Goal: Communication & Community: Ask a question

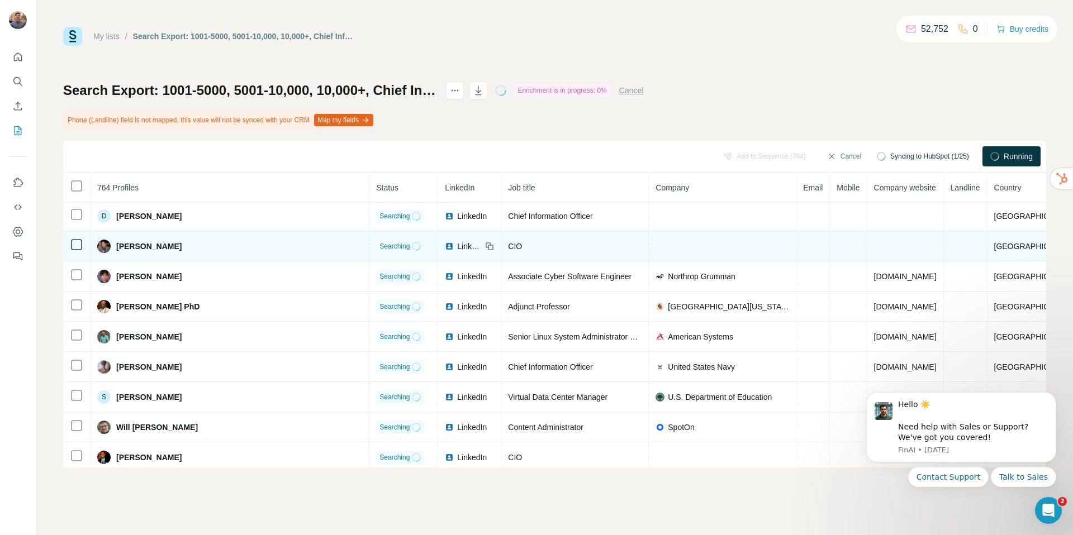
scroll to position [122, 0]
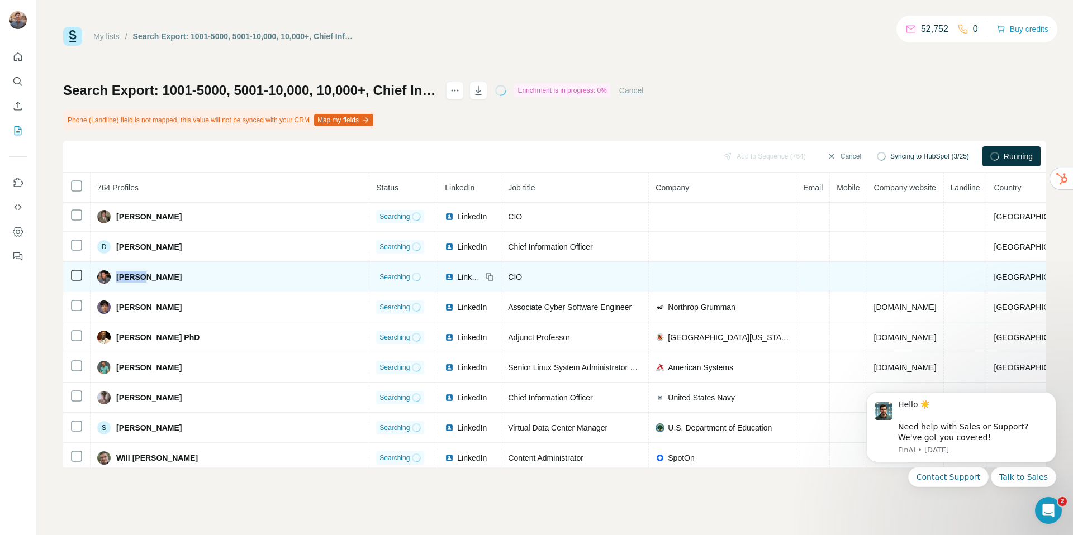
drag, startPoint x: 162, startPoint y: 278, endPoint x: 121, endPoint y: 279, distance: 41.4
click at [120, 279] on div "[PERSON_NAME]" at bounding box center [229, 276] width 265 height 13
copy span "[PERSON_NAME]"
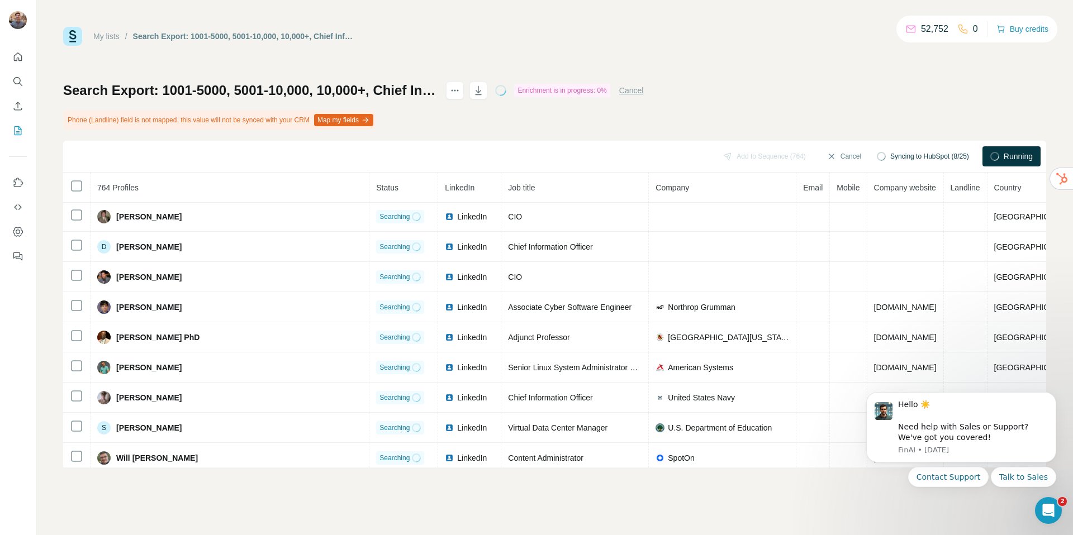
click at [613, 72] on div "My lists / Search Export: 1001-5000, 5001-10,000, 10,000+, Chief Information Se…" at bounding box center [554, 247] width 983 height 441
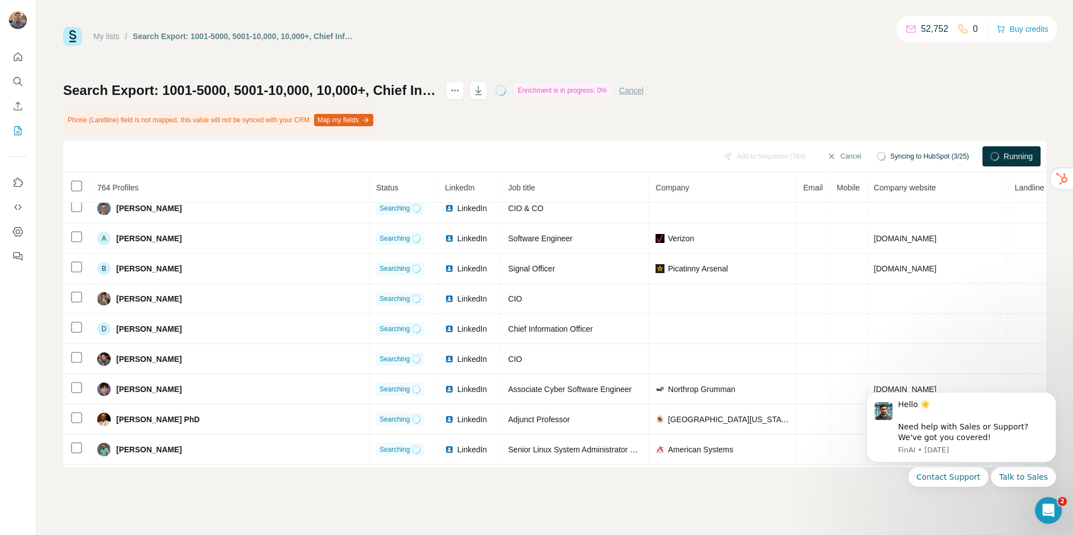
scroll to position [0, 0]
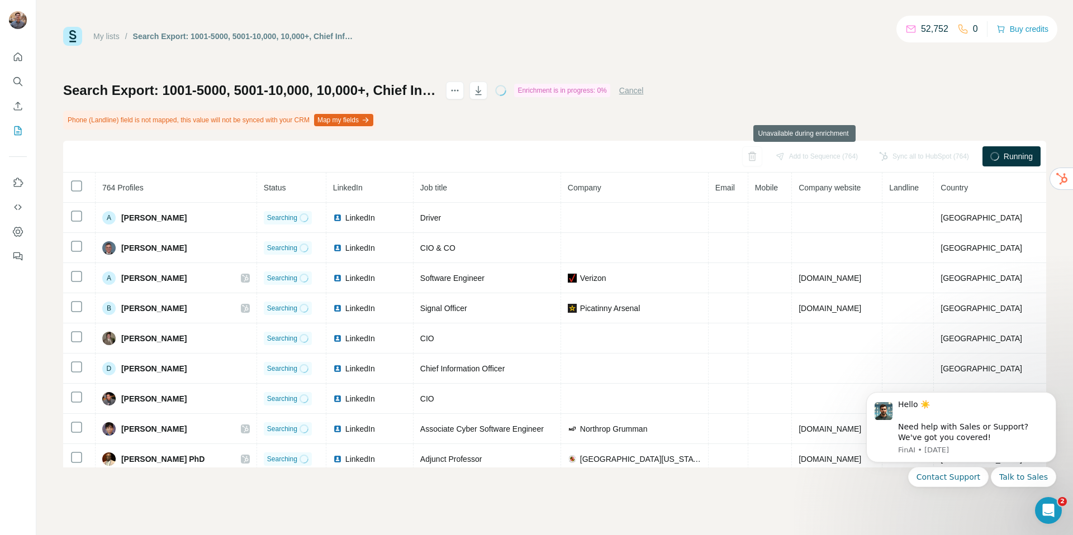
click at [810, 157] on div "Add to Sequence (764)" at bounding box center [817, 156] width 98 height 20
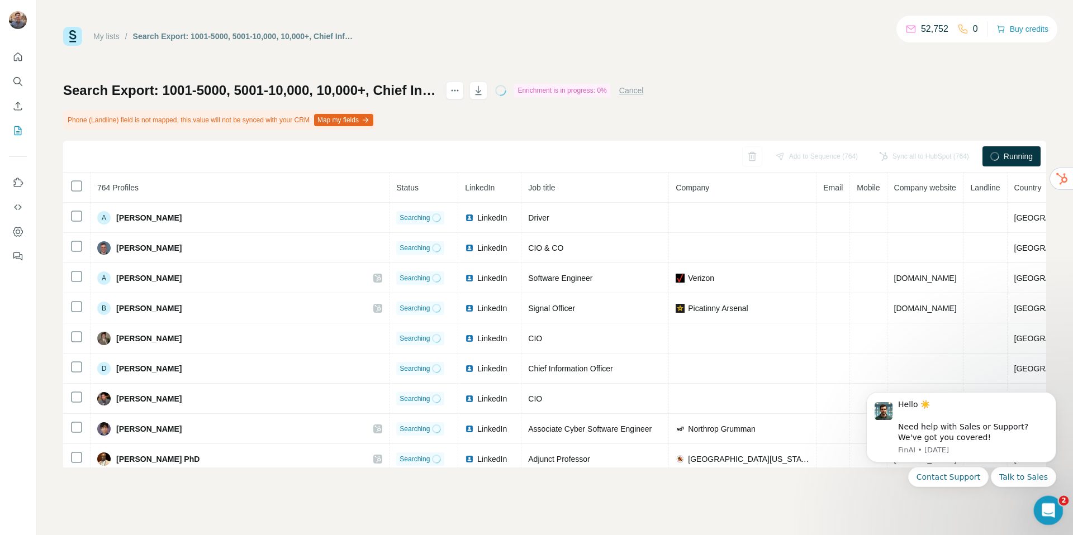
click at [1048, 515] on icon "Open Intercom Messenger" at bounding box center [1047, 509] width 18 height 18
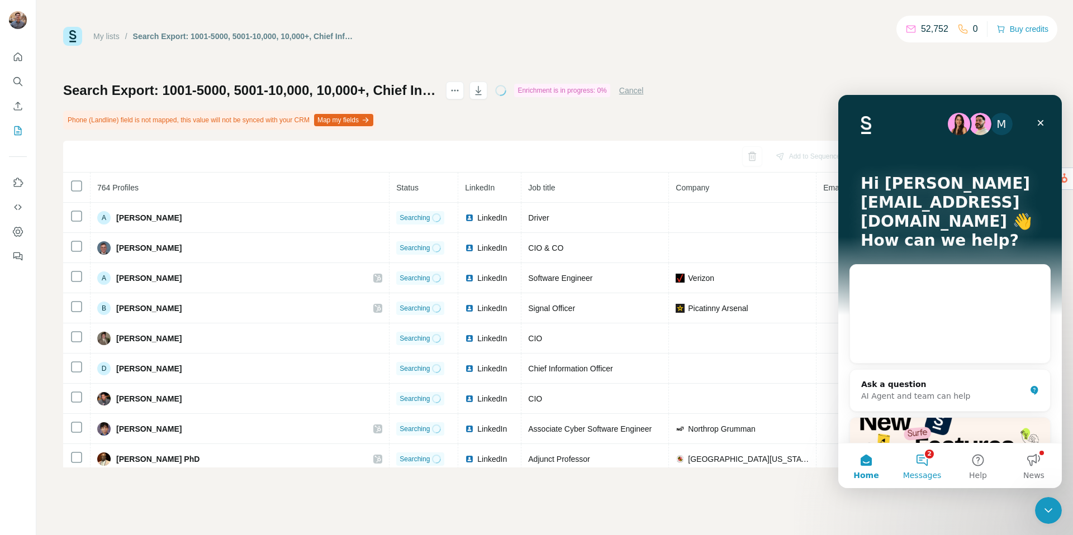
click at [929, 464] on button "2 Messages" at bounding box center [922, 466] width 56 height 45
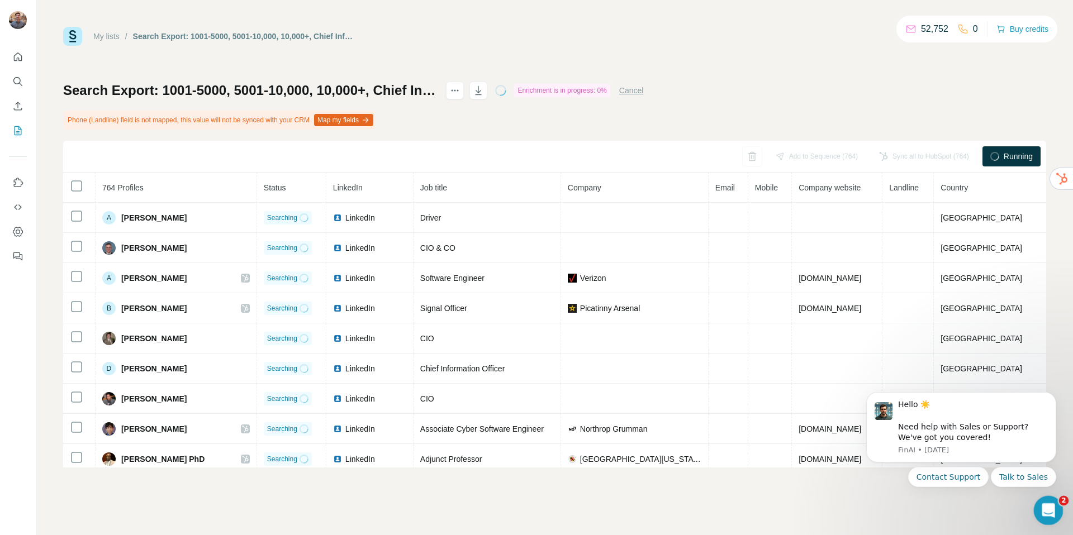
click at [1052, 499] on div "Open Intercom Messenger" at bounding box center [1046, 509] width 37 height 37
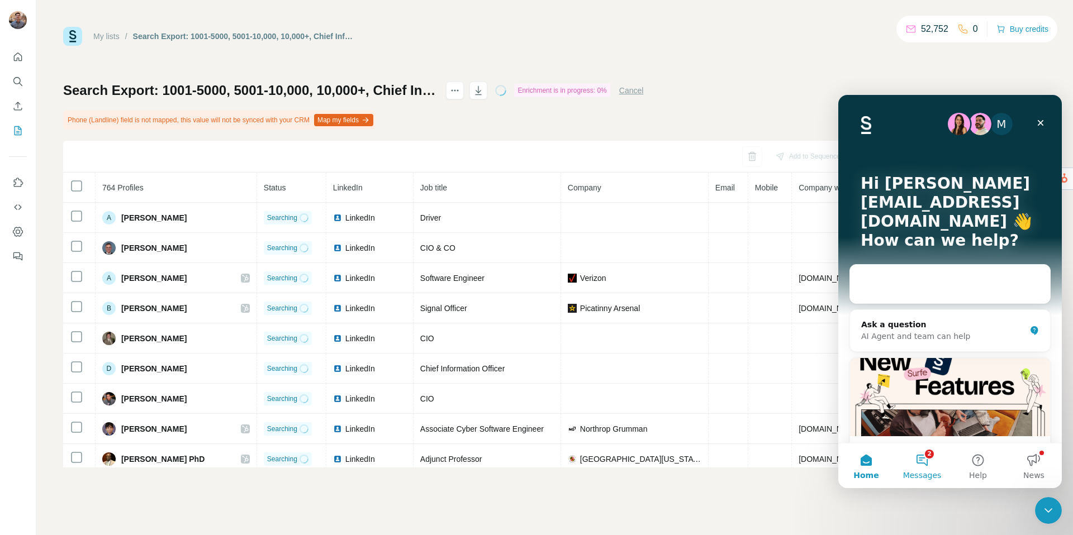
click at [930, 467] on button "2 Messages" at bounding box center [922, 466] width 56 height 45
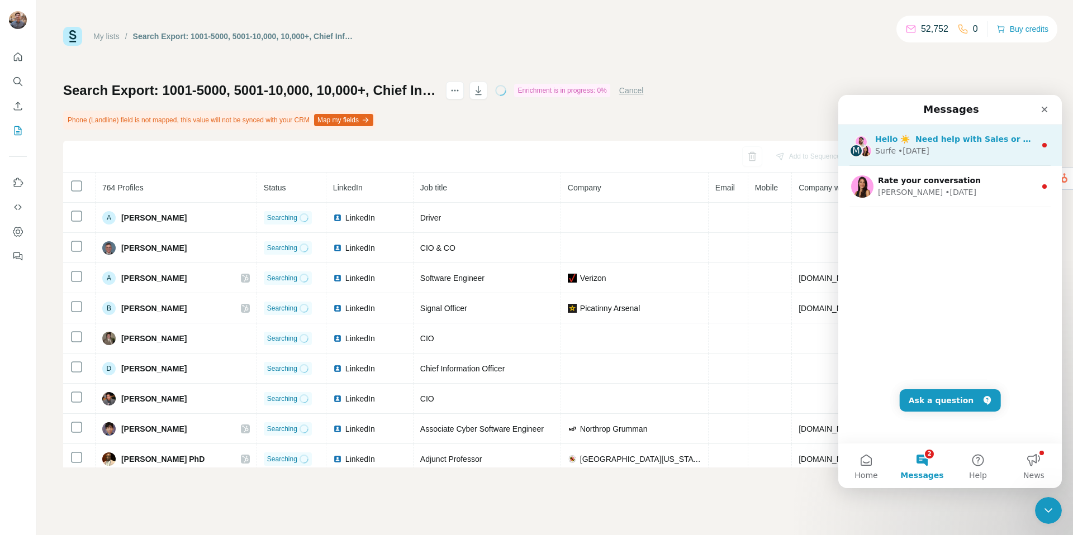
click at [953, 153] on div "Surfe • 6d ago" at bounding box center [955, 151] width 160 height 12
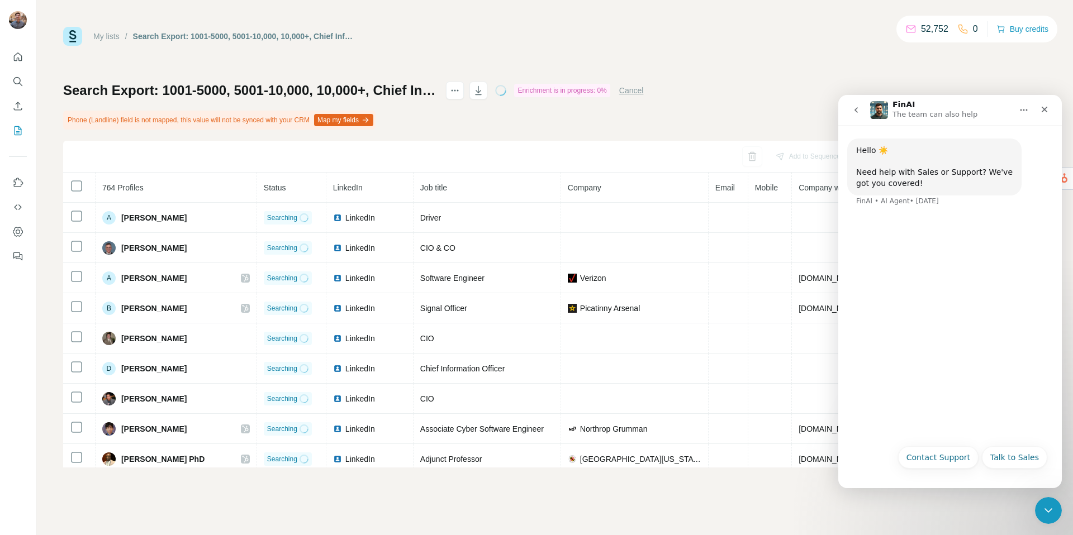
click at [857, 115] on button "go back" at bounding box center [856, 109] width 21 height 21
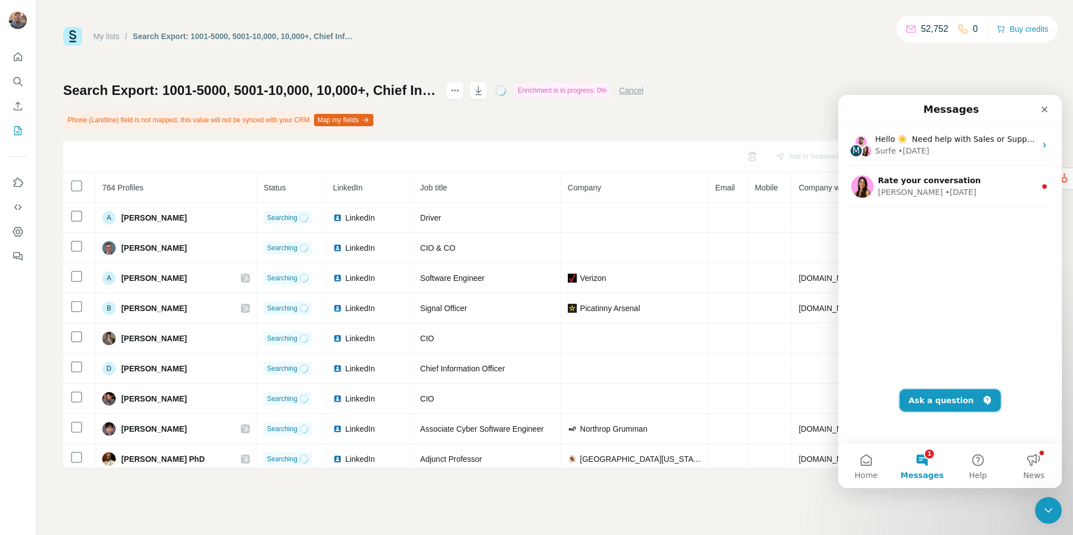
click at [948, 407] on button "Ask a question" at bounding box center [950, 401] width 101 height 22
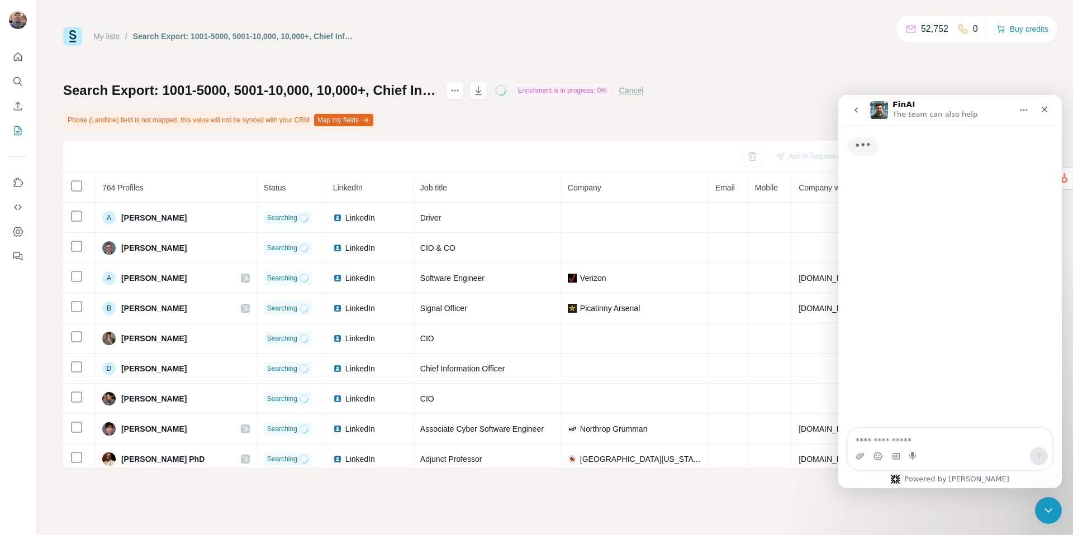
click at [904, 440] on textarea "Ask a question…" at bounding box center [950, 438] width 205 height 19
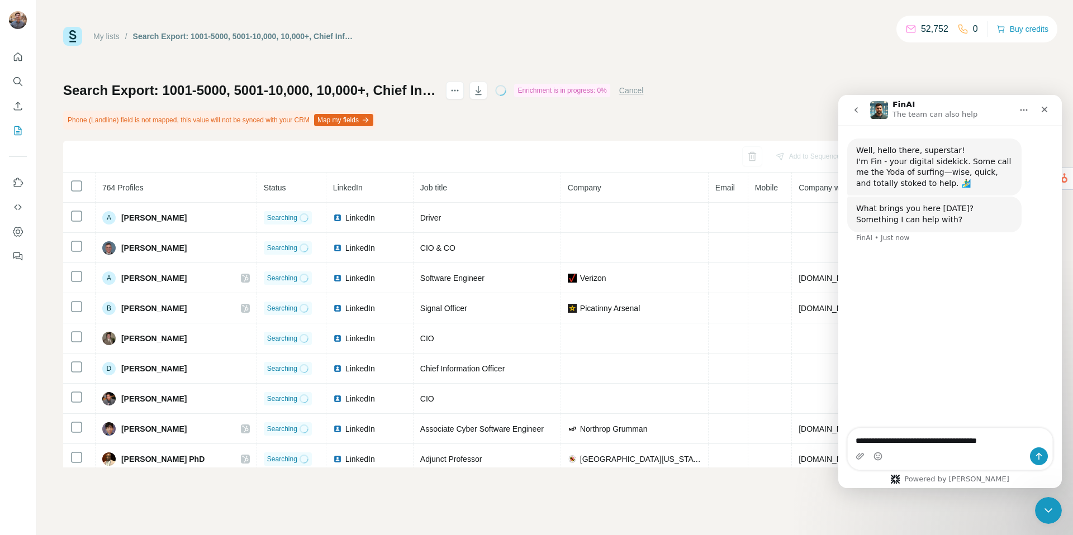
type textarea "**********"
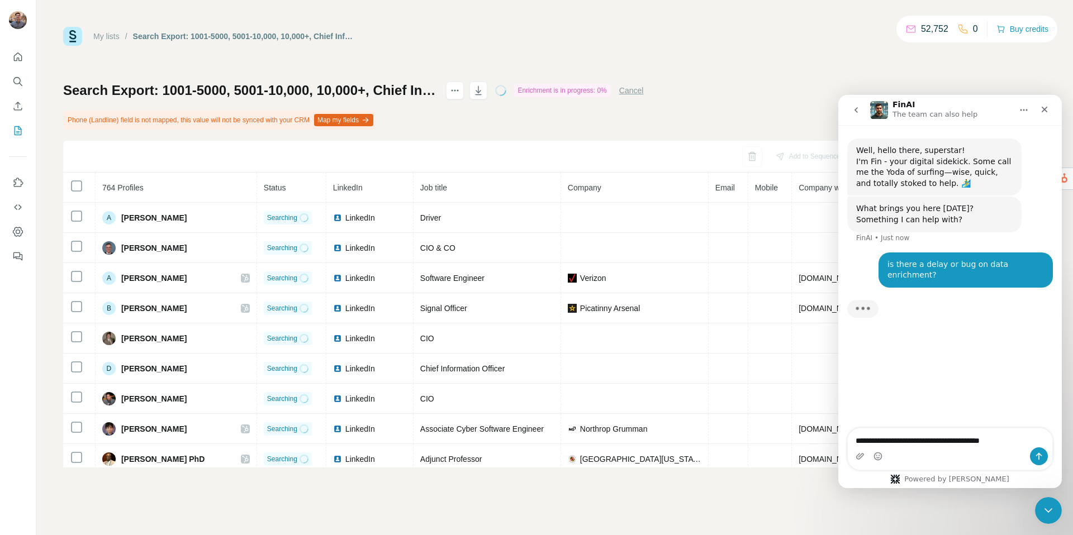
scroll to position [2, 0]
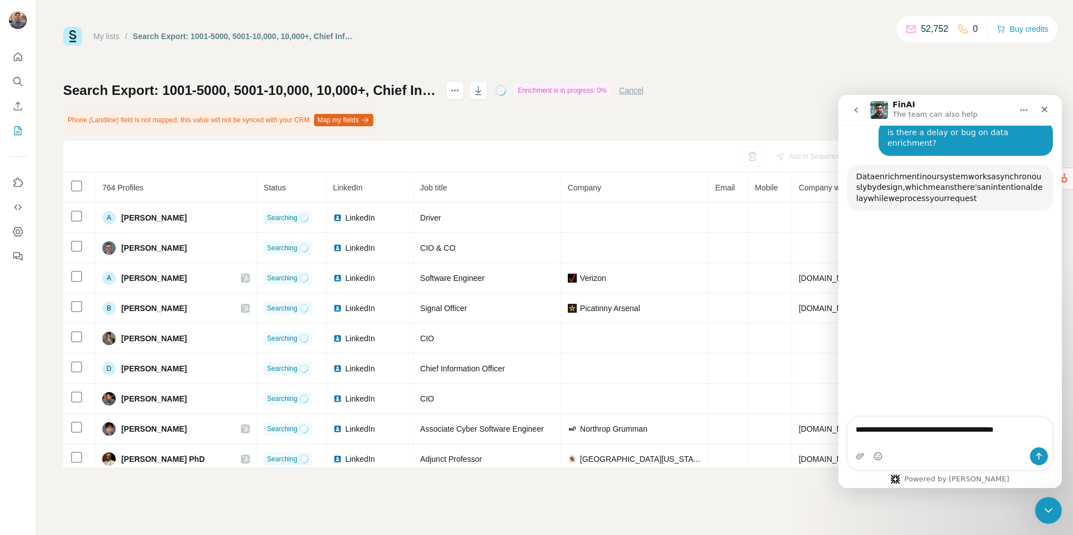
type textarea "**********"
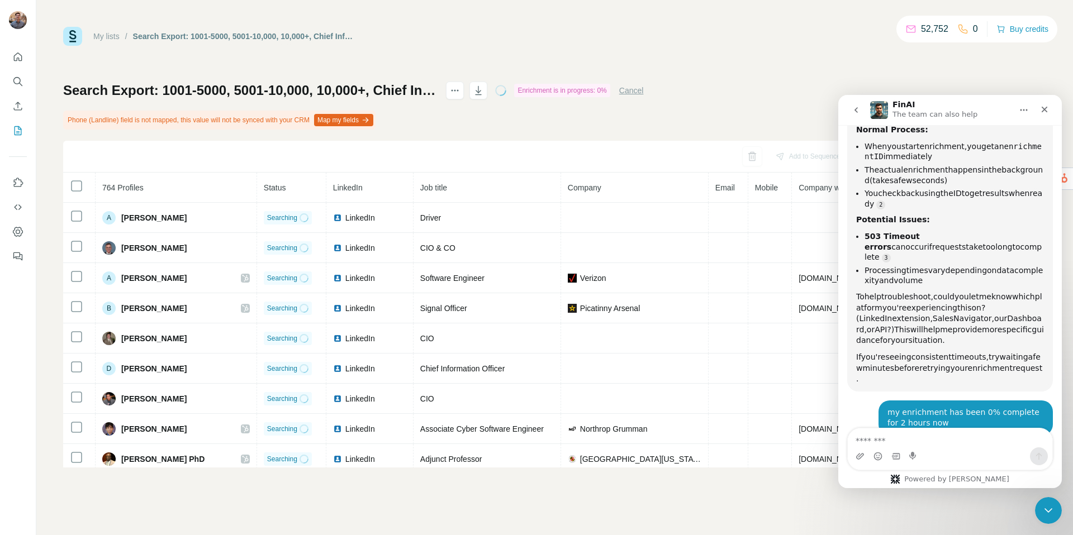
scroll to position [133, 0]
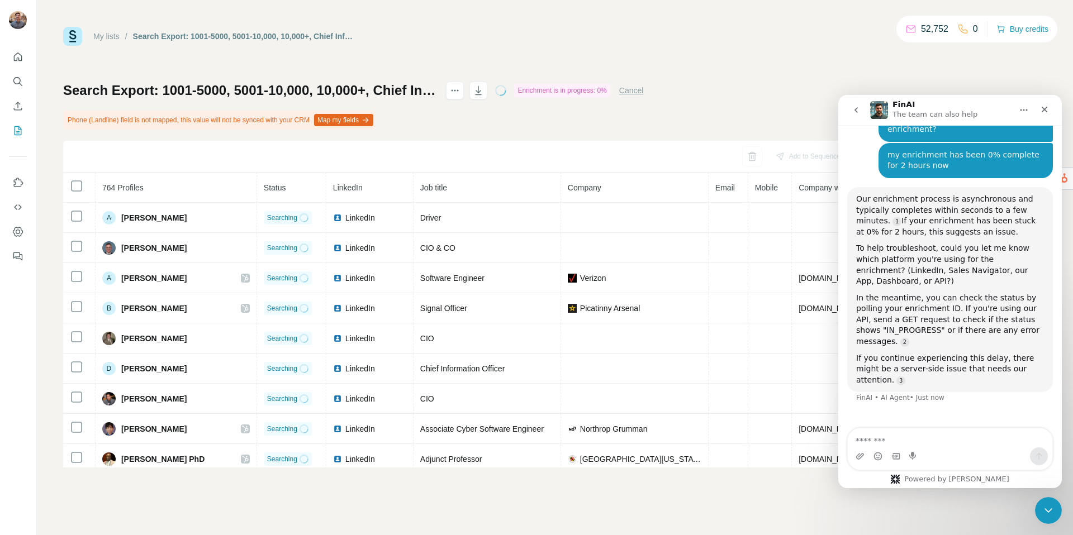
click at [946, 459] on div "Intercom messenger" at bounding box center [950, 457] width 205 height 18
click at [905, 443] on textarea "Message…" at bounding box center [950, 438] width 205 height 19
type textarea "**********"
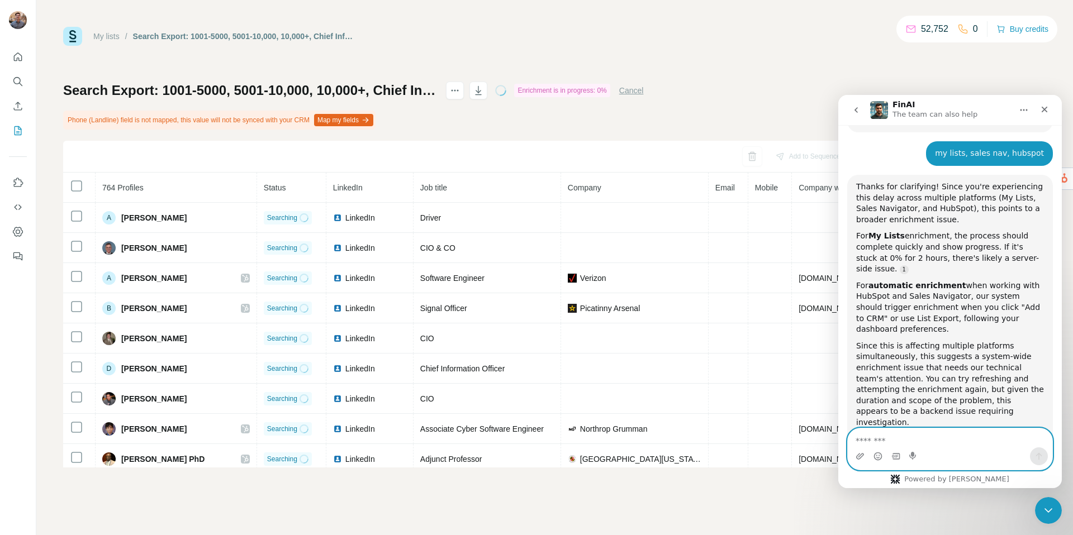
scroll to position [400, 0]
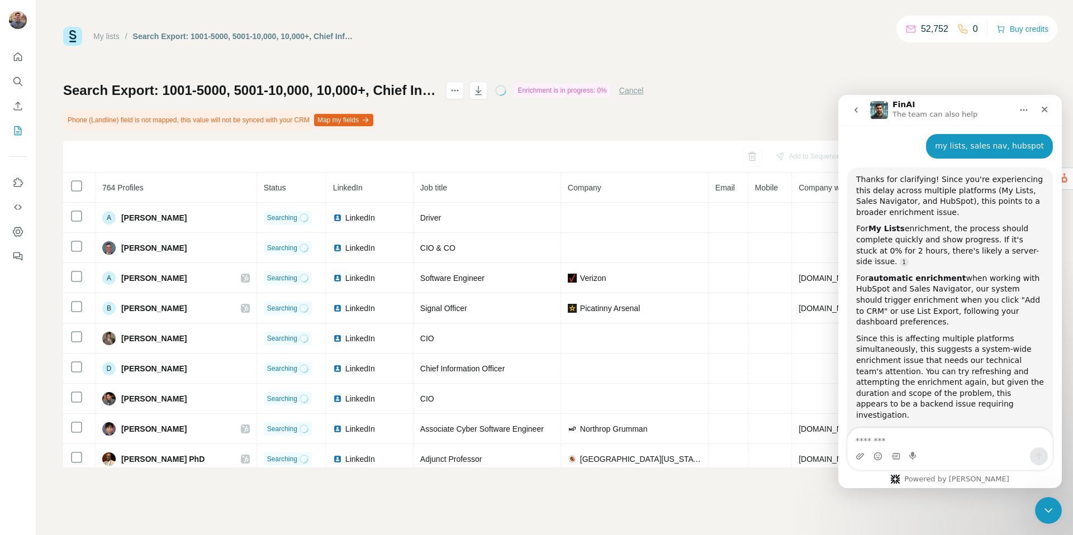
click at [930, 453] on div "Intercom messenger" at bounding box center [950, 457] width 205 height 18
click at [902, 442] on textarea "Message…" at bounding box center [950, 438] width 205 height 19
type textarea "*"
type textarea "**********"
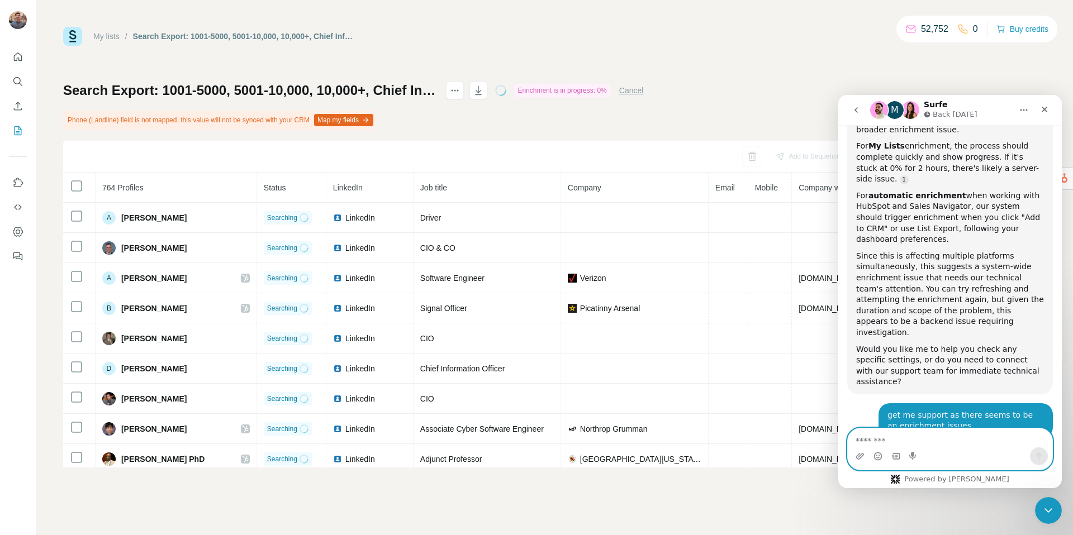
scroll to position [593, 0]
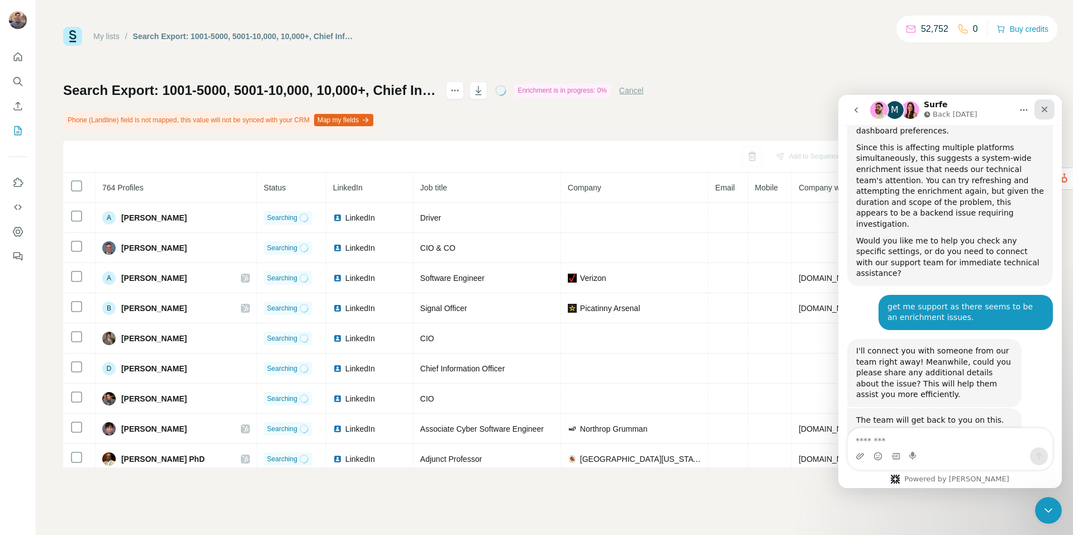
click at [1042, 107] on icon "Close" at bounding box center [1045, 110] width 6 height 6
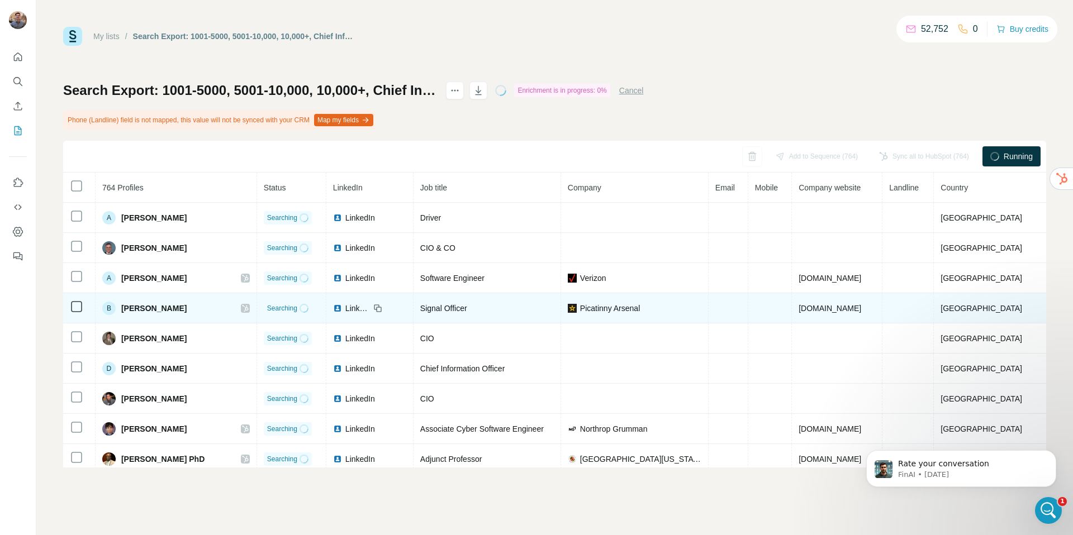
scroll to position [0, 0]
